Goal: Information Seeking & Learning: Learn about a topic

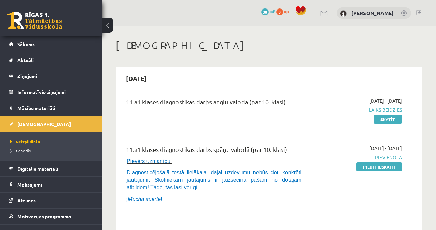
click at [37, 42] on link "Sākums" at bounding box center [51, 44] width 85 height 16
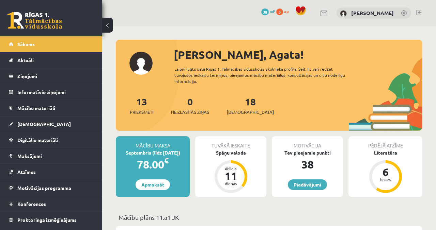
click at [248, 149] on div "Spāņu valoda" at bounding box center [230, 152] width 71 height 7
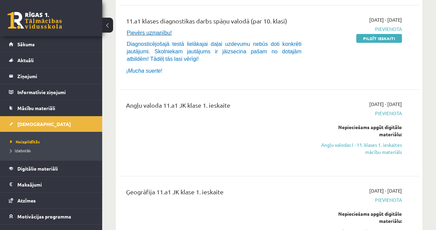
scroll to position [128, 0]
click at [397, 151] on link "Angļu valodas I - 11. klases 1. ieskaites mācību materiāls" at bounding box center [359, 149] width 85 height 14
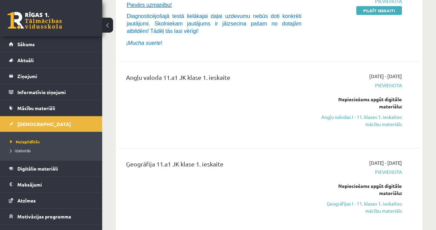
click at [378, 122] on link "Angļu valodas I - 11. klases 1. ieskaites mācību materiāls" at bounding box center [359, 121] width 85 height 14
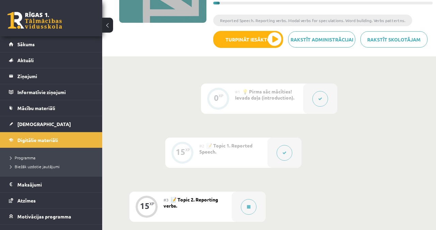
scroll to position [136, 0]
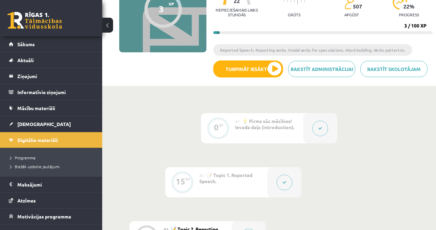
scroll to position [88, 0]
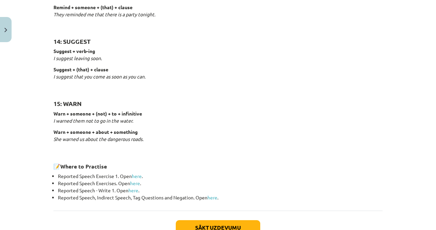
scroll to position [1035, 0]
click at [142, 174] on link "here" at bounding box center [137, 176] width 10 height 6
